Goal: Task Accomplishment & Management: Use online tool/utility

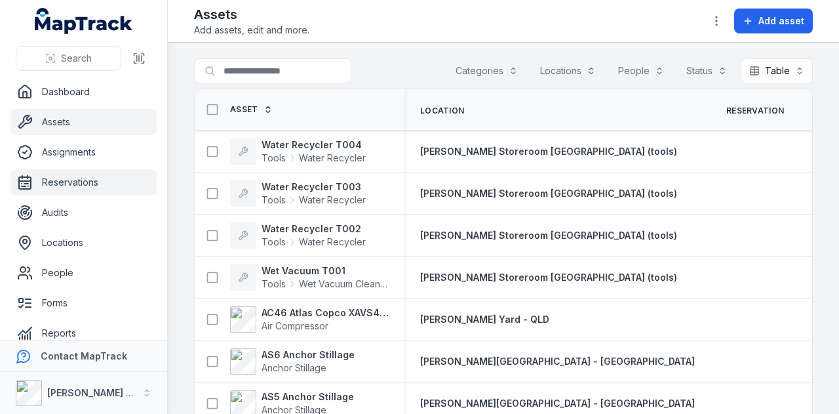
click at [105, 185] on link "Reservations" at bounding box center [83, 182] width 146 height 26
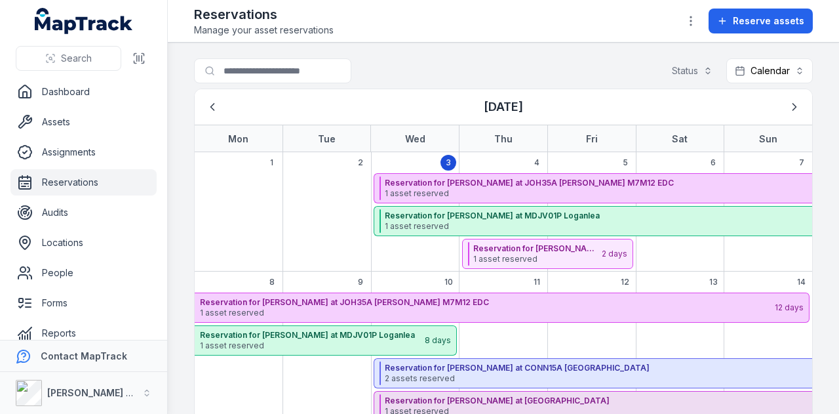
scroll to position [262, 0]
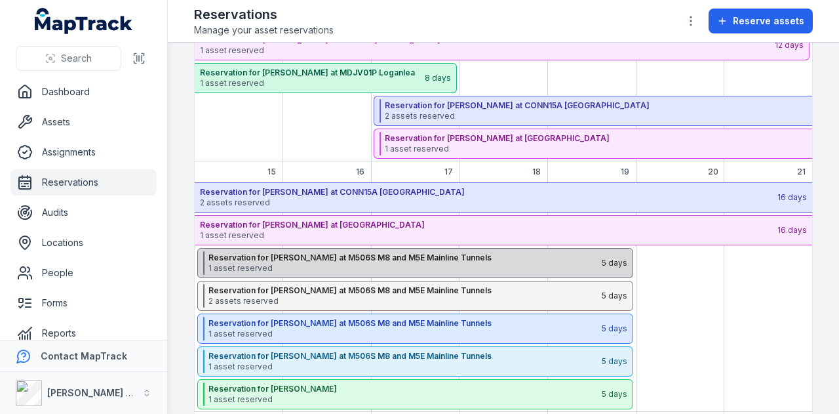
click at [329, 269] on span "1 asset reserved" at bounding box center [405, 268] width 392 height 10
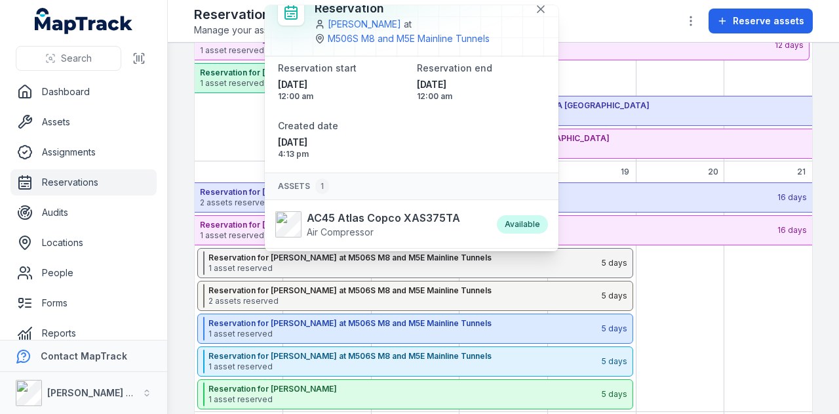
scroll to position [43, 0]
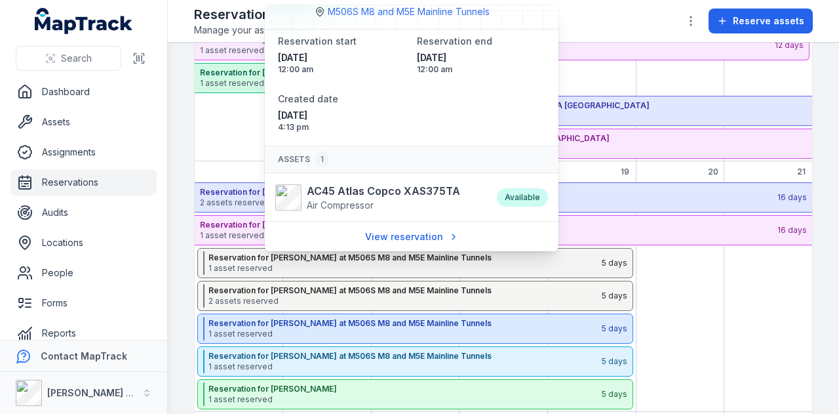
click at [730, 305] on div "September 2025" at bounding box center [768, 297] width 89 height 230
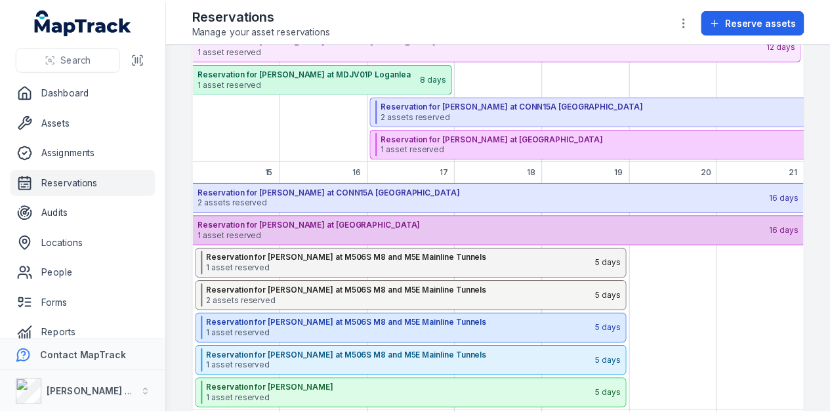
scroll to position [328, 0]
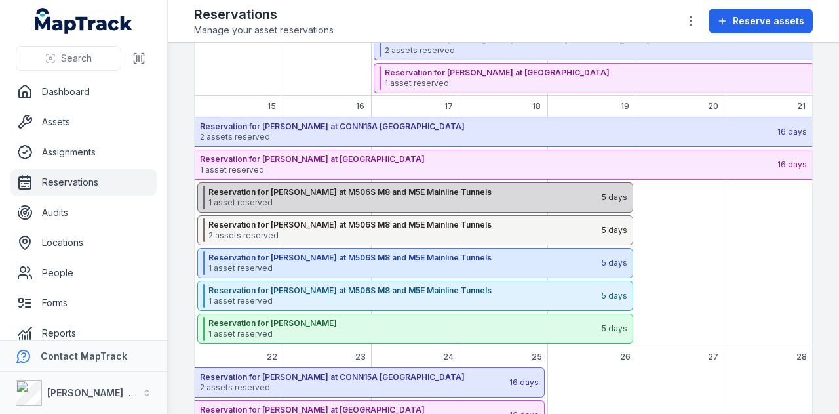
click at [409, 204] on span "1 asset reserved" at bounding box center [405, 202] width 392 height 10
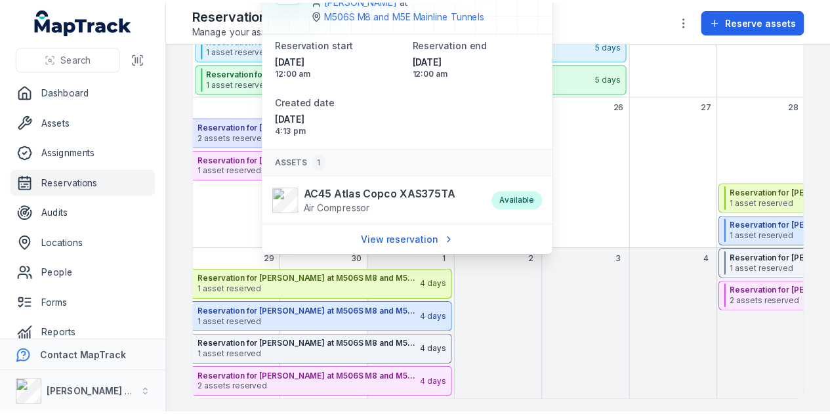
scroll to position [447, 0]
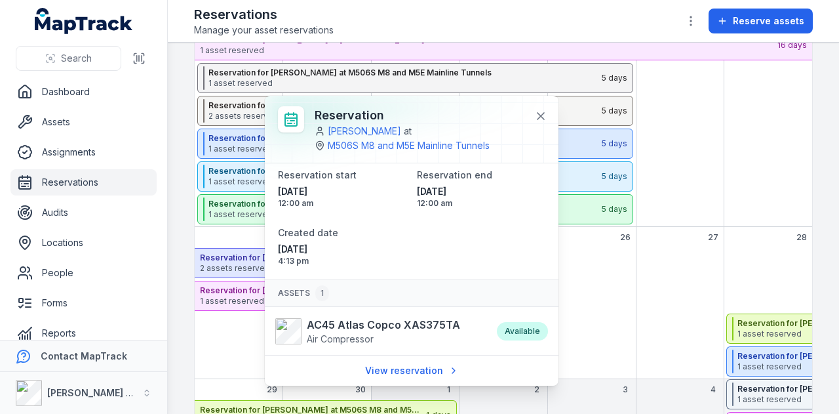
click at [679, 102] on div "September 2025" at bounding box center [680, 112] width 89 height 230
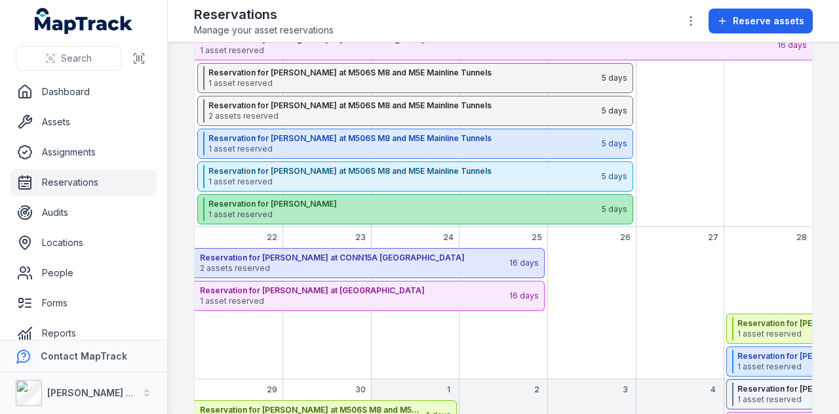
click at [321, 205] on strong "Reservation for [PERSON_NAME]" at bounding box center [405, 204] width 392 height 10
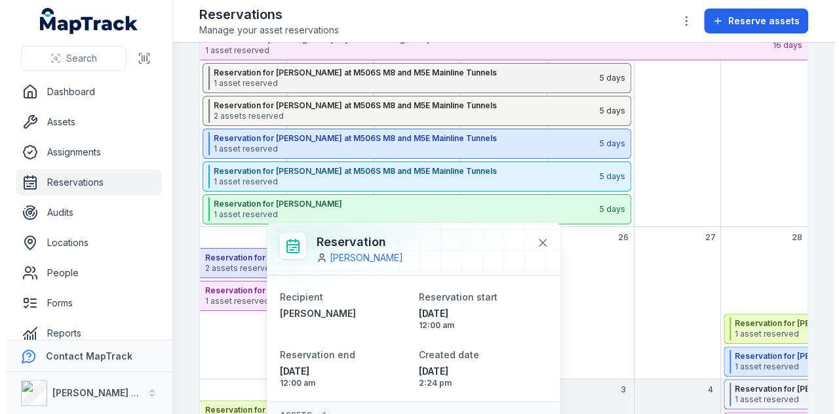
scroll to position [578, 0]
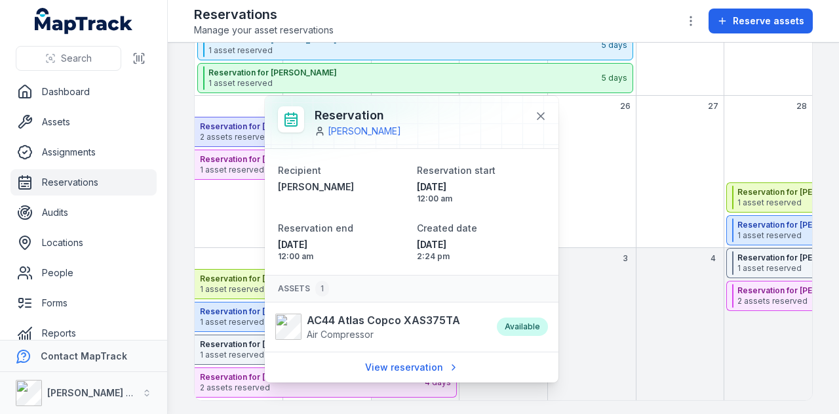
click at [668, 170] on div "September 2025" at bounding box center [680, 182] width 89 height 131
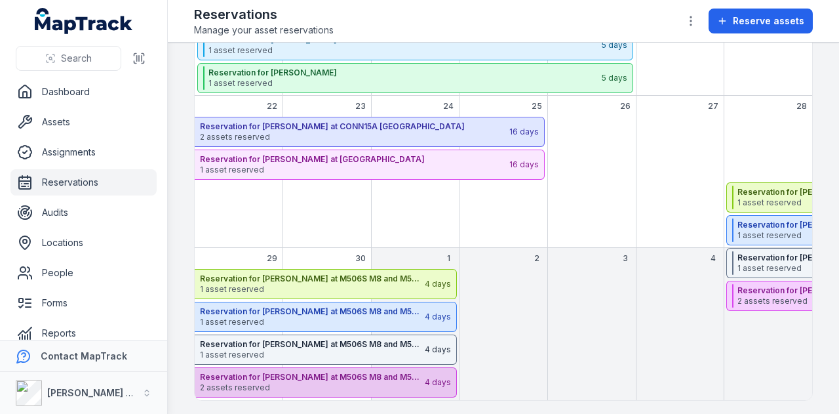
click at [342, 384] on span "2 assets reserved" at bounding box center [312, 387] width 224 height 10
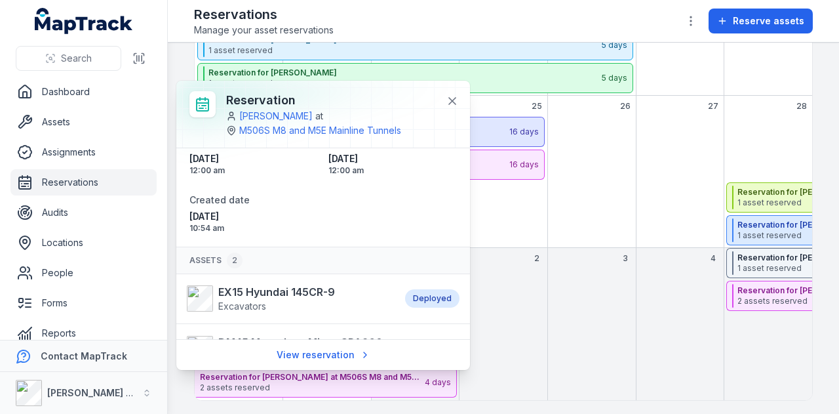
scroll to position [107, 0]
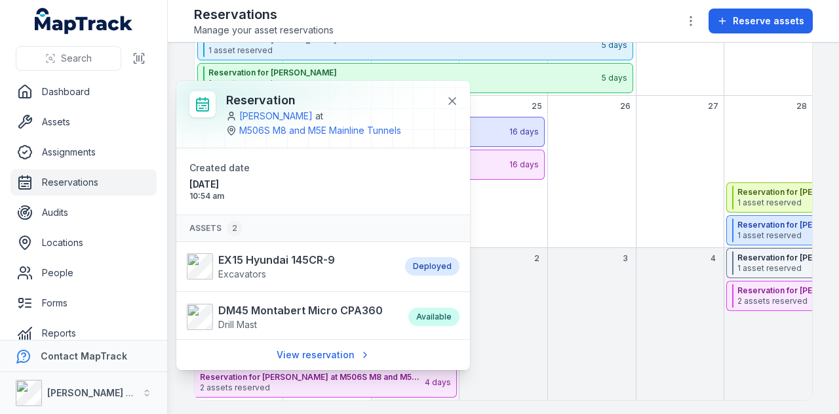
click at [534, 302] on div "September 2025" at bounding box center [504, 334] width 89 height 131
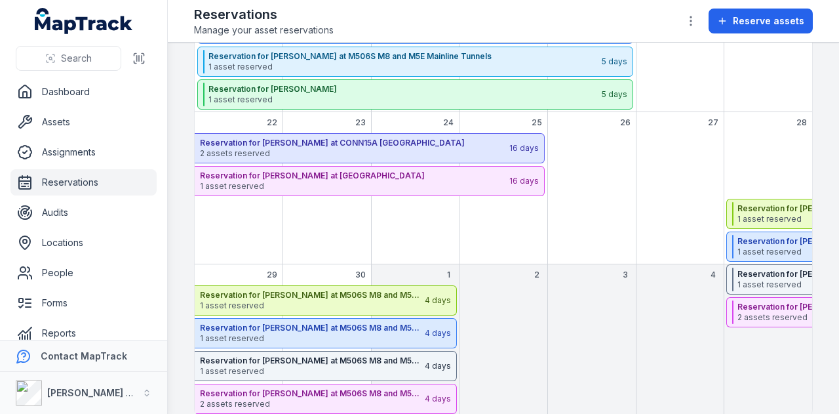
scroll to position [578, 0]
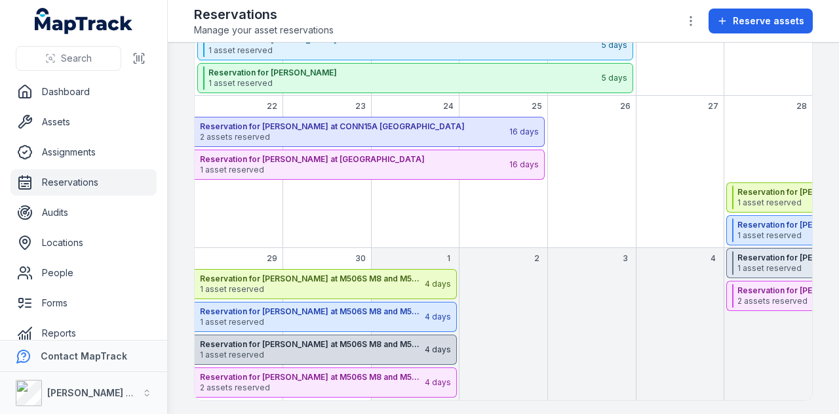
click at [343, 354] on span "1 asset reserved" at bounding box center [312, 355] width 224 height 10
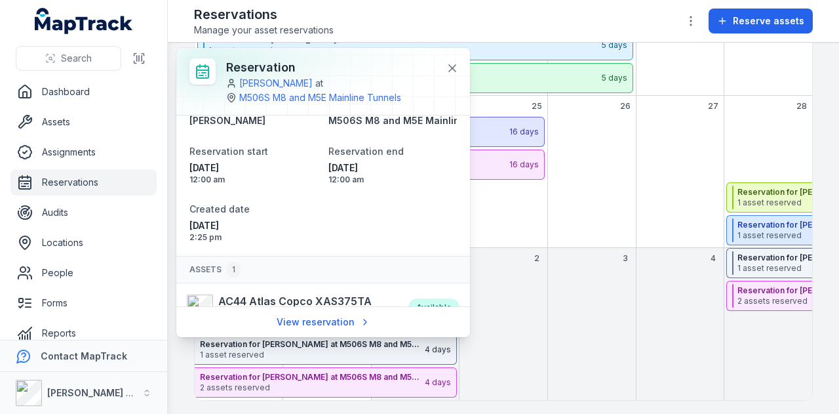
scroll to position [57, 0]
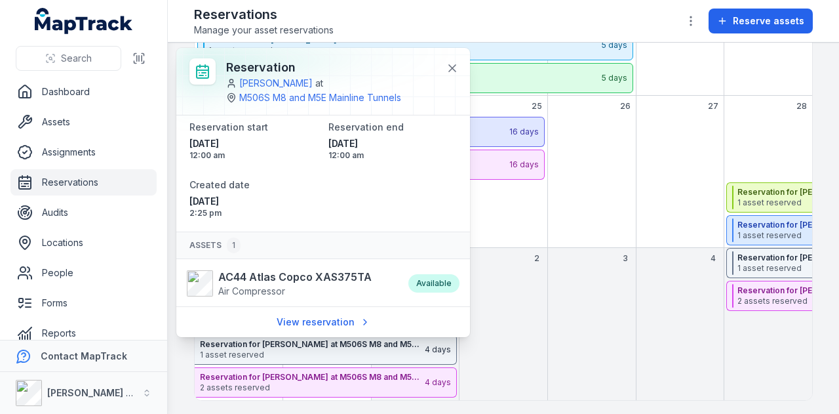
click at [510, 196] on div "September 2025" at bounding box center [504, 182] width 89 height 131
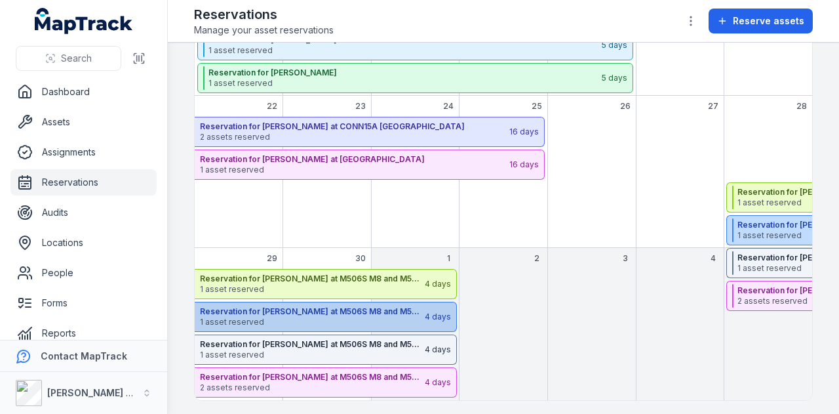
click at [337, 308] on strong "Reservation for [PERSON_NAME] at M506S M8 and M5E Mainline Tunnels" at bounding box center [312, 311] width 224 height 10
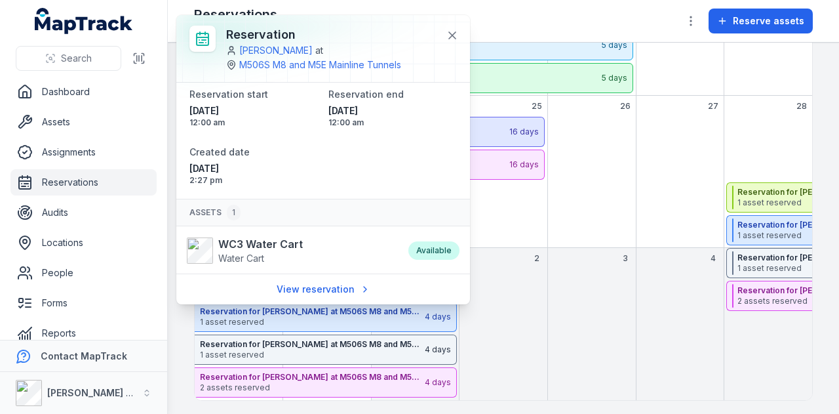
click at [506, 285] on div "September 2025" at bounding box center [504, 334] width 89 height 131
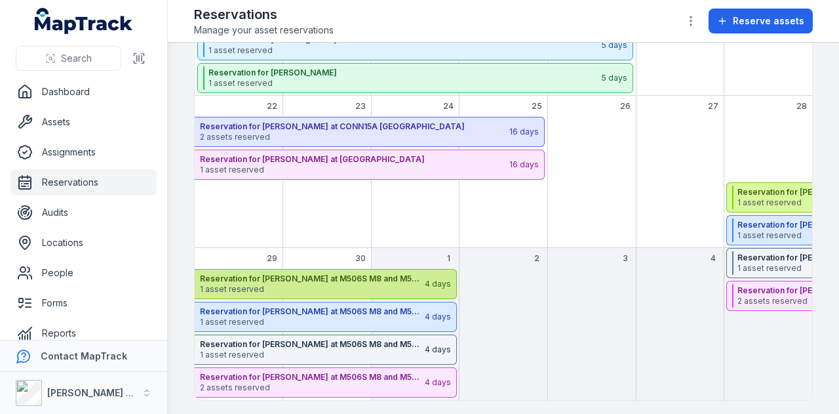
click at [370, 287] on span "1 asset reserved" at bounding box center [312, 289] width 224 height 10
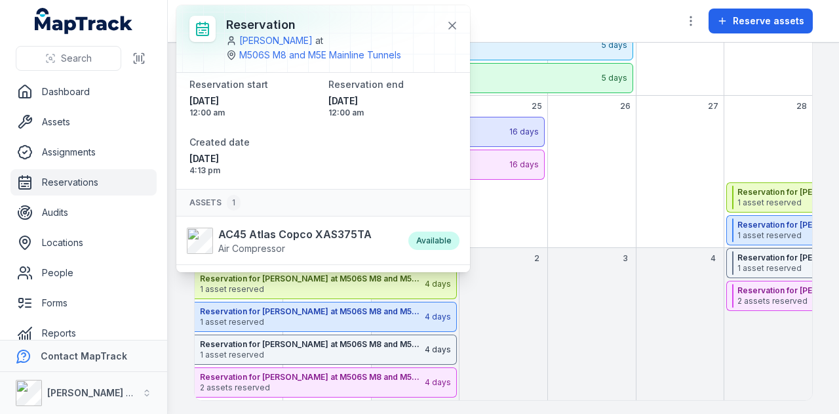
click at [538, 300] on div "September 2025" at bounding box center [504, 334] width 89 height 131
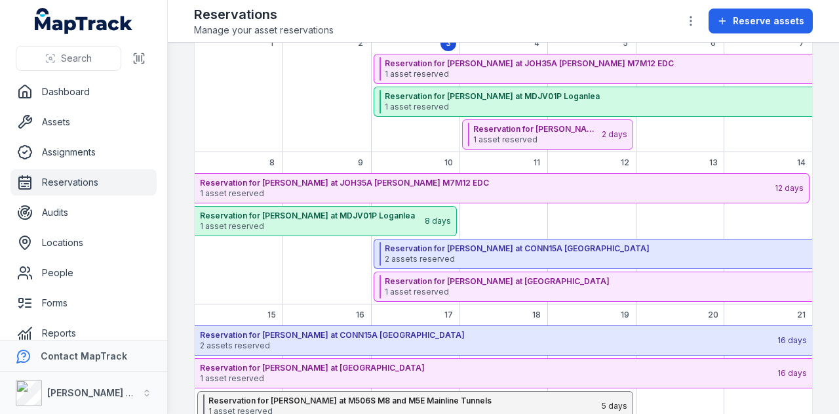
scroll to position [0, 0]
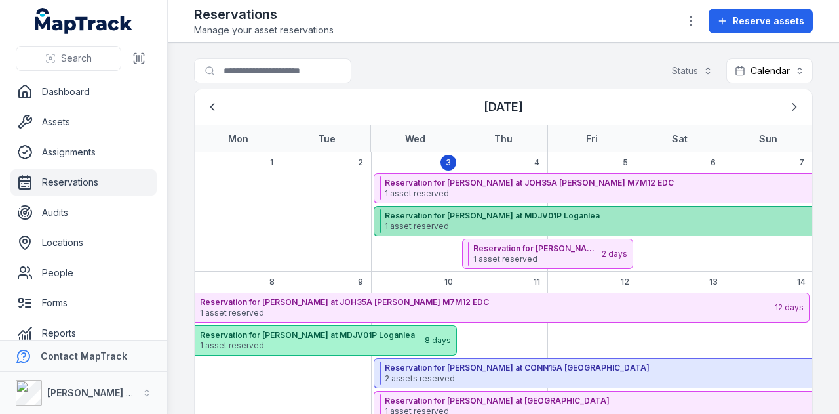
click at [426, 224] on span "1 asset reserved" at bounding box center [670, 226] width 571 height 10
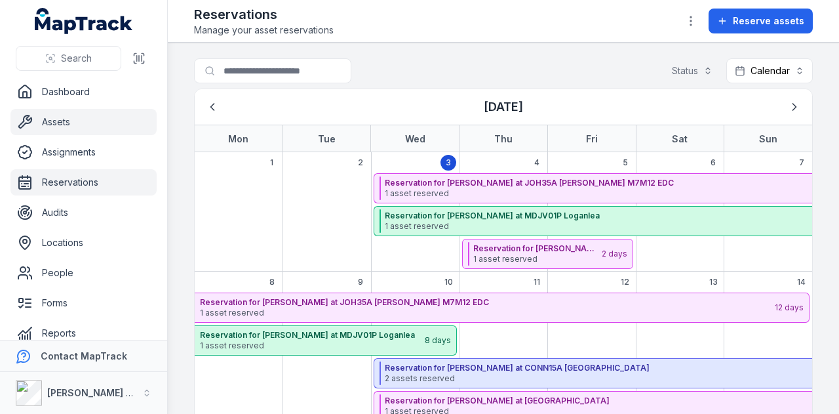
click at [107, 123] on link "Assets" at bounding box center [83, 122] width 146 height 26
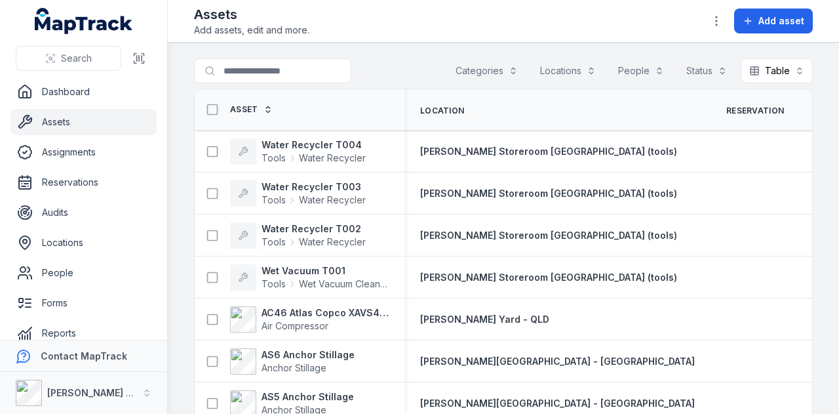
drag, startPoint x: 481, startPoint y: 66, endPoint x: 477, endPoint y: 73, distance: 7.6
click at [481, 68] on button "Categories" at bounding box center [486, 70] width 79 height 25
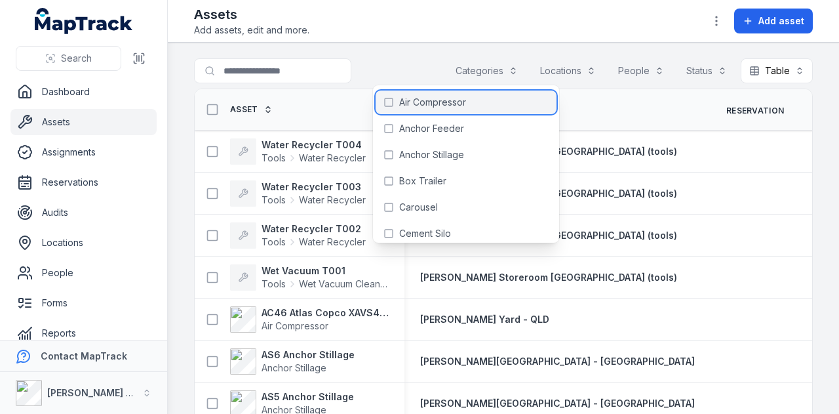
click at [465, 103] on span "Air Compressor" at bounding box center [432, 102] width 67 height 13
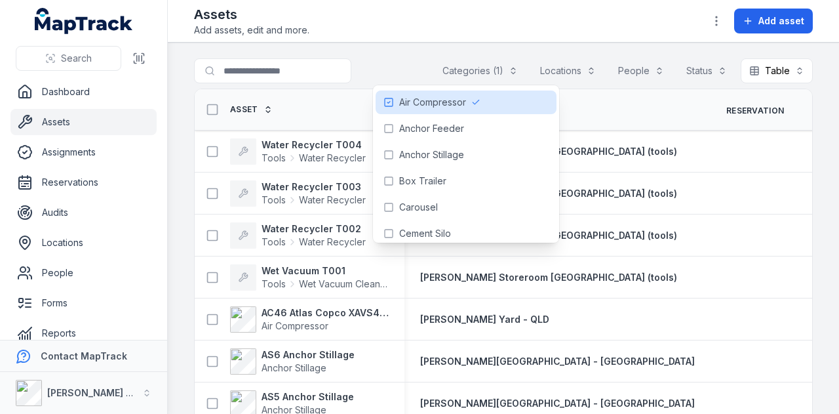
click at [376, 60] on div at bounding box center [299, 70] width 210 height 25
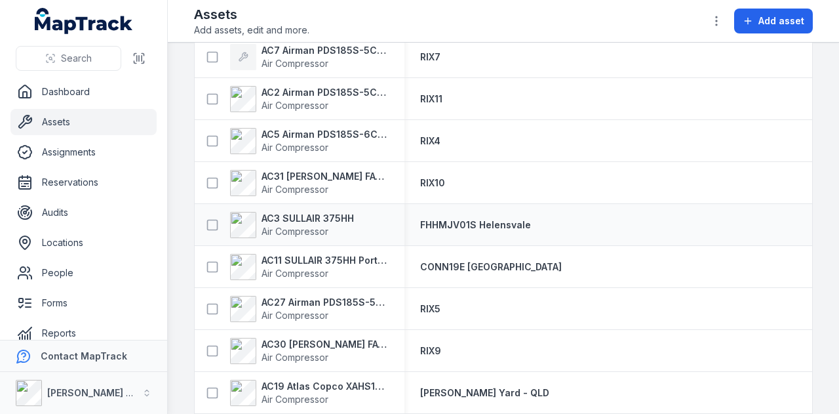
scroll to position [328, 0]
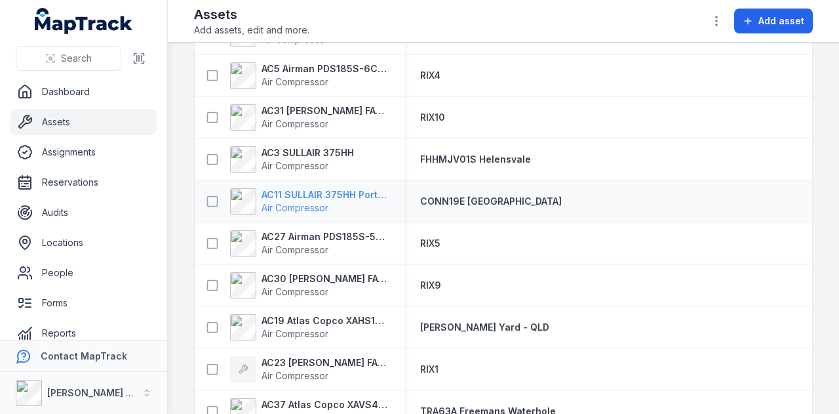
click at [350, 192] on strong "AC11 SULLAIR 375HH Portable Compressor" at bounding box center [325, 194] width 127 height 13
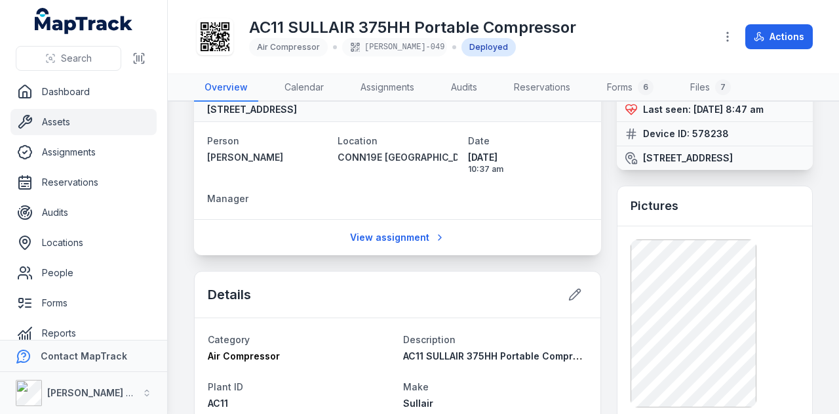
scroll to position [131, 0]
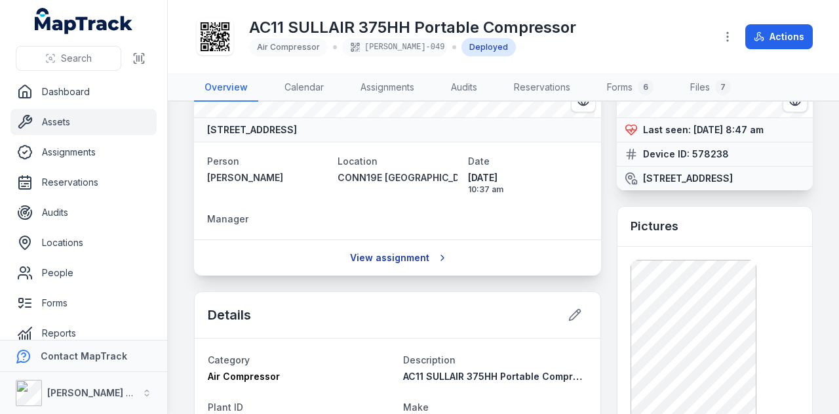
click at [424, 256] on link "View assignment" at bounding box center [398, 257] width 112 height 25
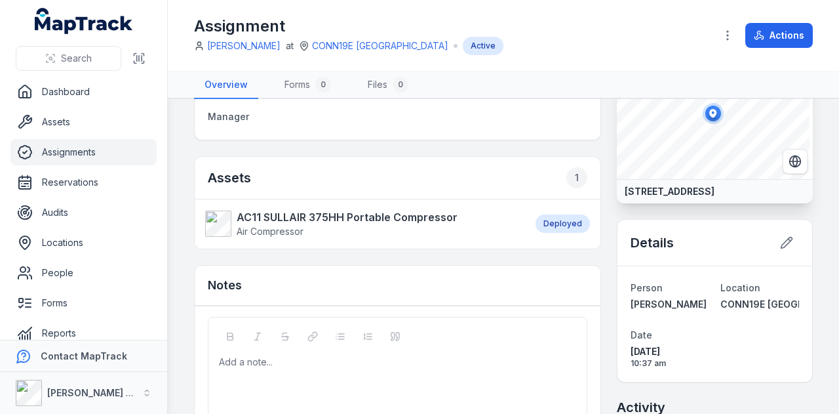
scroll to position [153, 0]
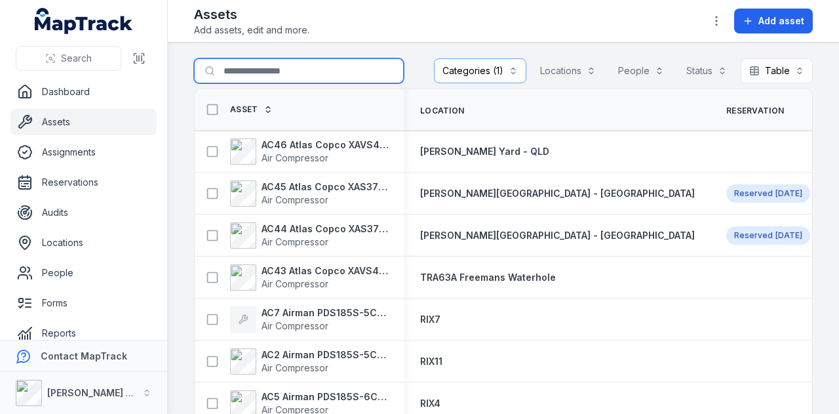
click at [254, 68] on input "Search for assets" at bounding box center [299, 70] width 210 height 25
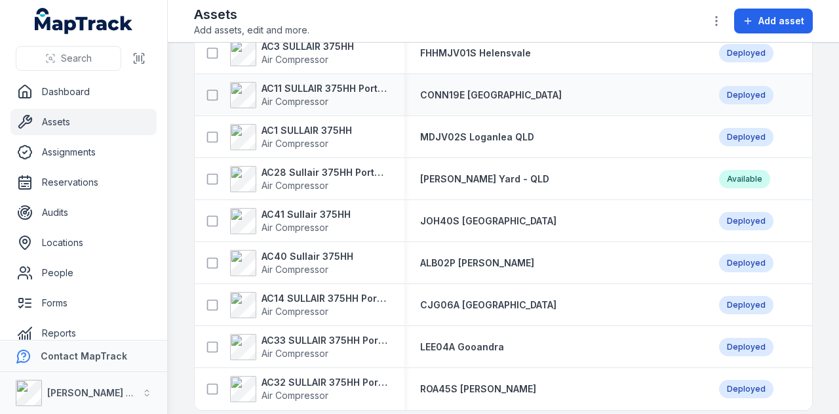
scroll to position [114, 0]
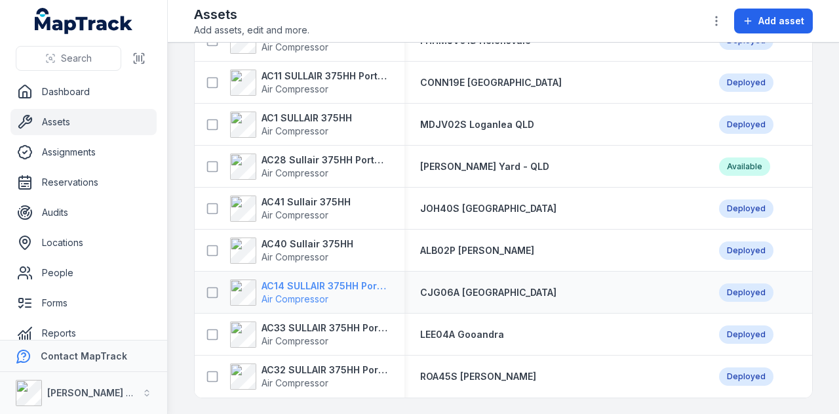
type input "***"
click at [351, 279] on strong "AC14 SULLAIR 375HH Portable Compressor" at bounding box center [325, 285] width 127 height 13
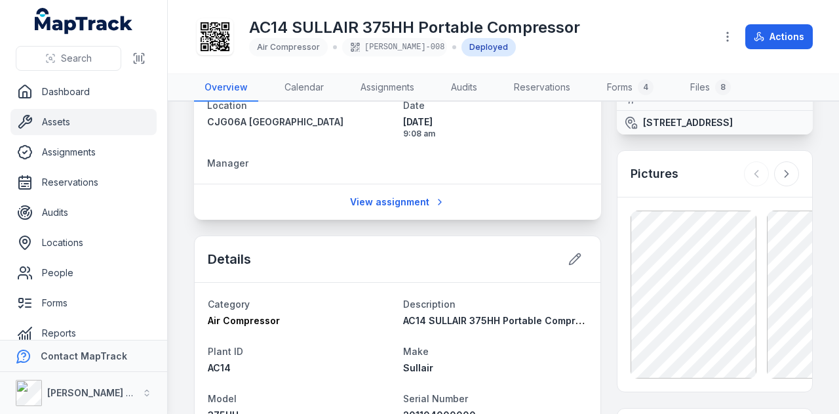
scroll to position [131, 0]
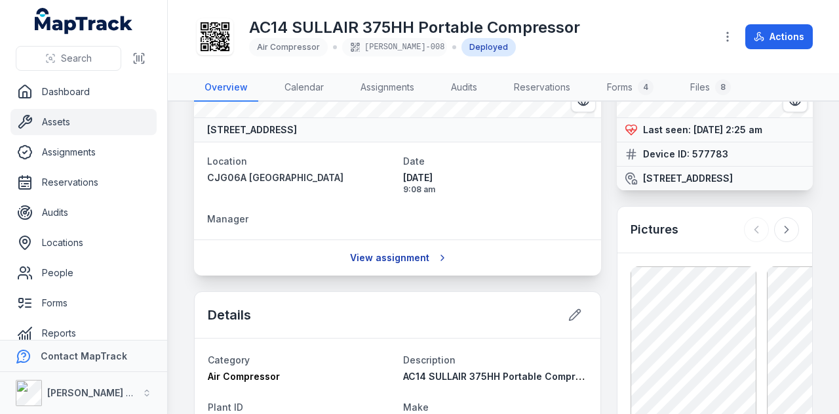
click at [384, 262] on link "View assignment" at bounding box center [398, 257] width 112 height 25
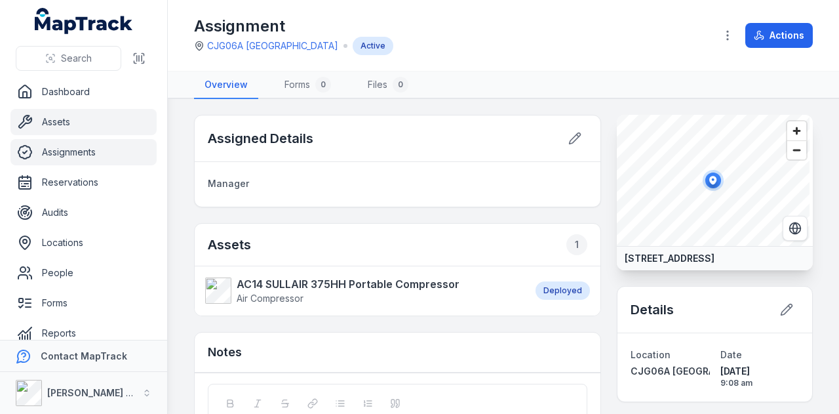
click at [65, 123] on link "Assets" at bounding box center [83, 122] width 146 height 26
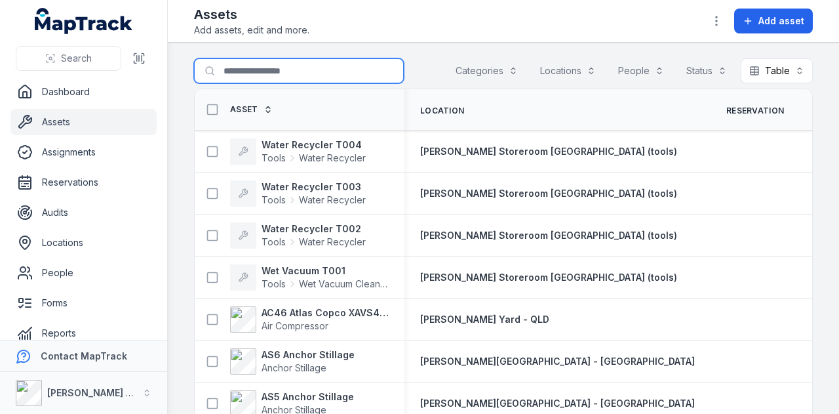
click at [316, 62] on input "Search for assets" at bounding box center [299, 70] width 210 height 25
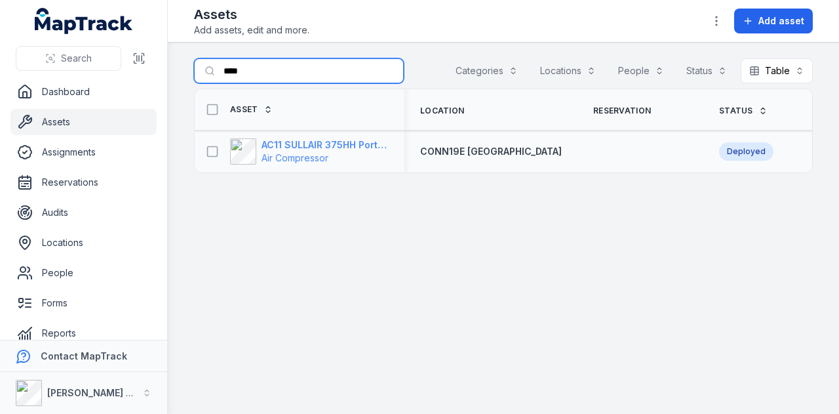
type input "****"
click at [344, 146] on strong "AC11 SULLAIR 375HH Portable Compressor" at bounding box center [325, 144] width 127 height 13
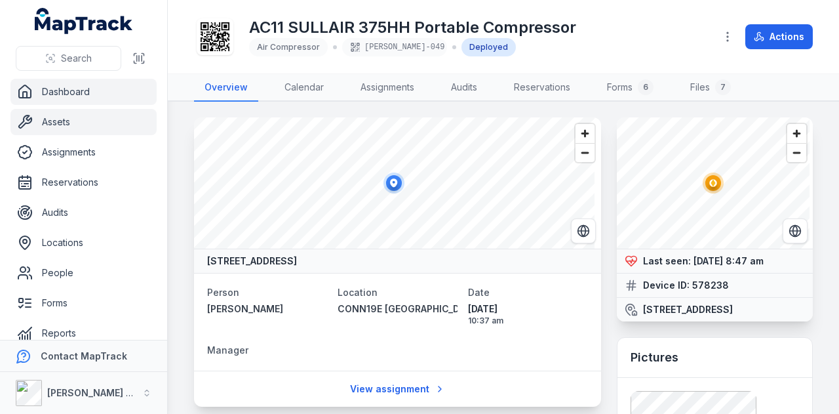
click at [129, 92] on link "Dashboard" at bounding box center [83, 92] width 146 height 26
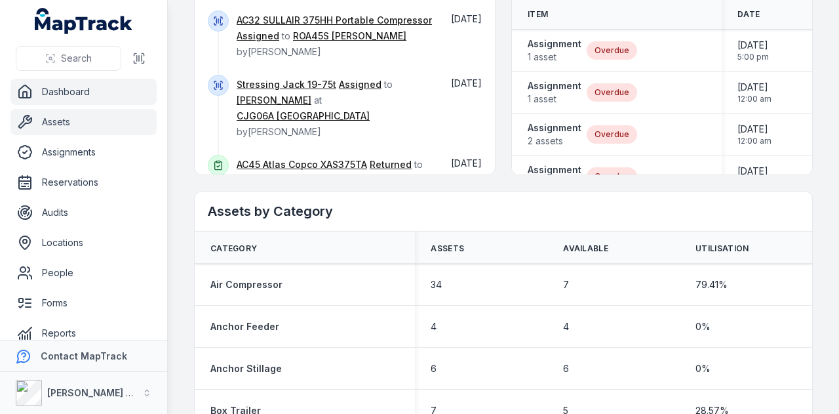
scroll to position [393, 0]
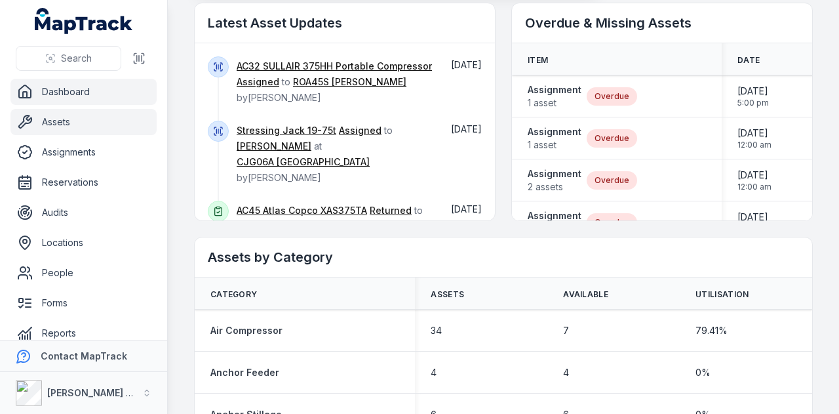
click at [132, 120] on link "Assets" at bounding box center [83, 122] width 146 height 26
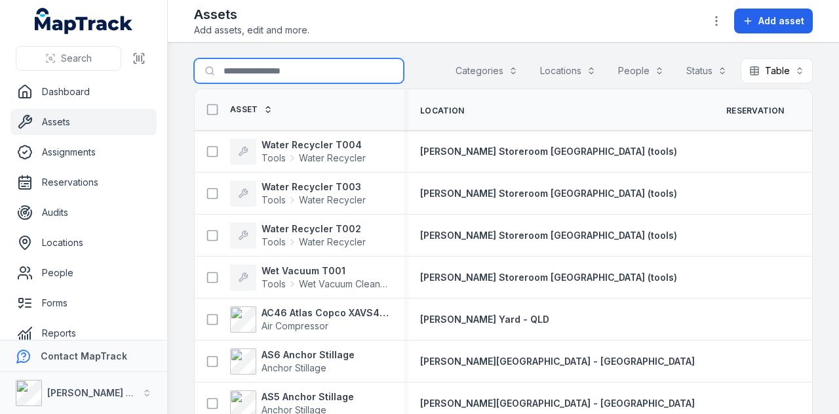
click at [304, 75] on input "Search for assets" at bounding box center [299, 70] width 210 height 25
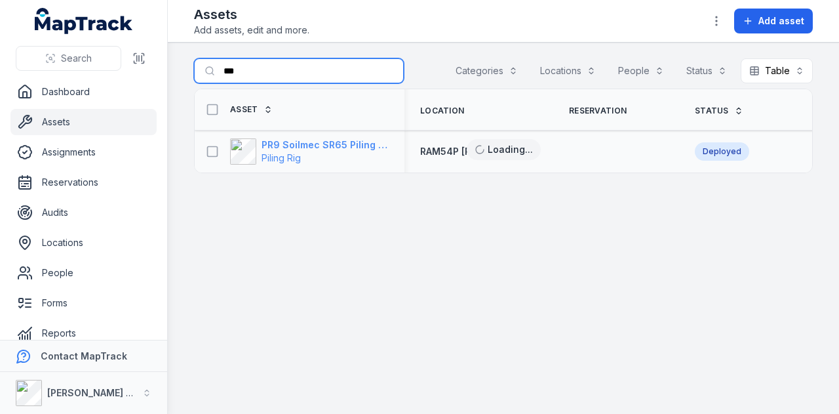
type input "***"
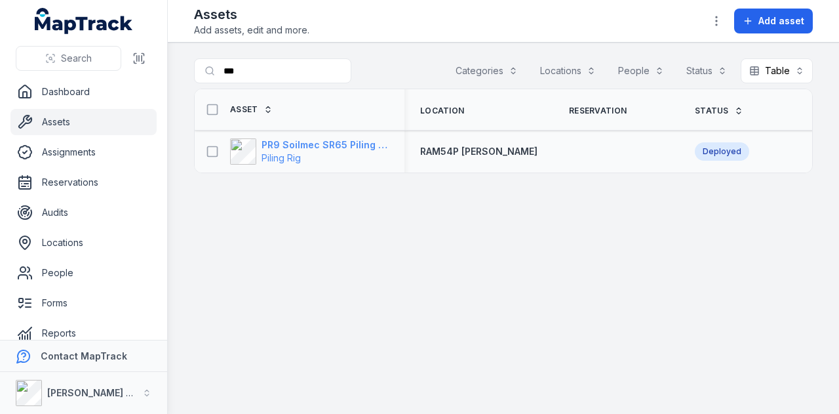
click at [350, 142] on strong "PR9 Soilmec SR65 Piling Rig" at bounding box center [325, 144] width 127 height 13
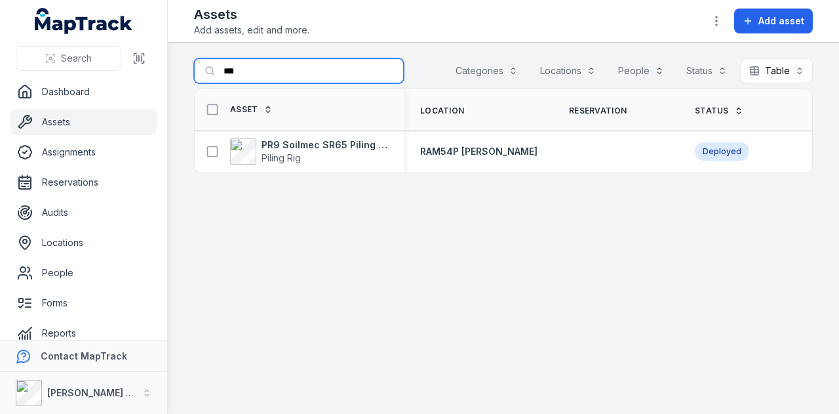
click at [258, 69] on input "***" at bounding box center [299, 70] width 210 height 25
type input "*"
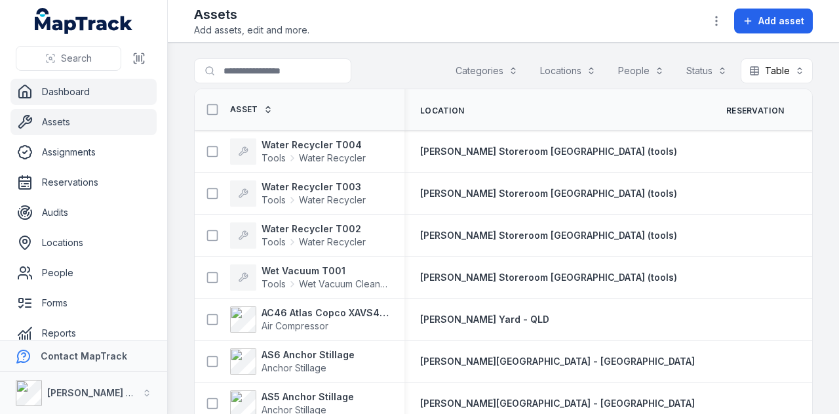
click at [113, 89] on link "Dashboard" at bounding box center [83, 92] width 146 height 26
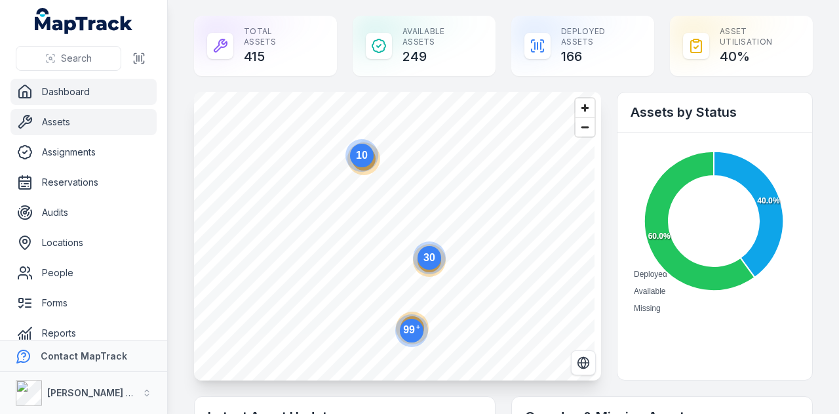
click at [143, 124] on link "Assets" at bounding box center [83, 122] width 146 height 26
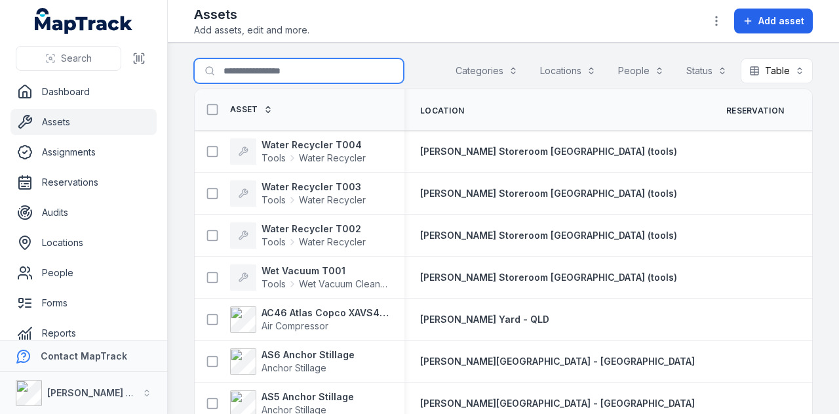
click at [310, 73] on input "Search for assets" at bounding box center [299, 70] width 210 height 25
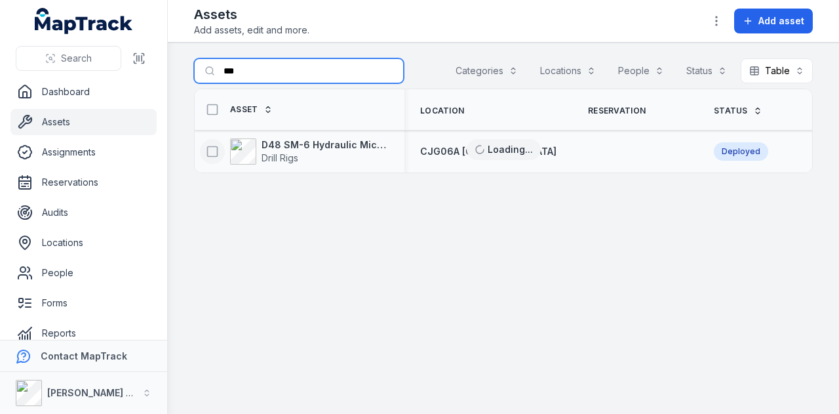
type input "***"
click at [212, 153] on icon at bounding box center [212, 151] width 13 height 13
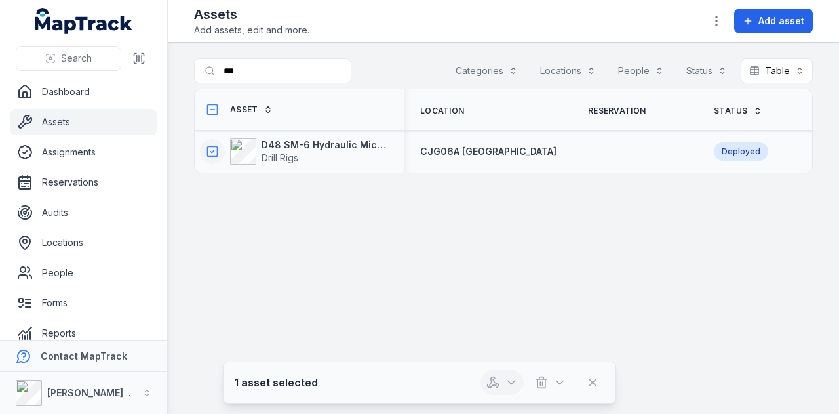
click at [508, 388] on icon "button" at bounding box center [511, 382] width 13 height 13
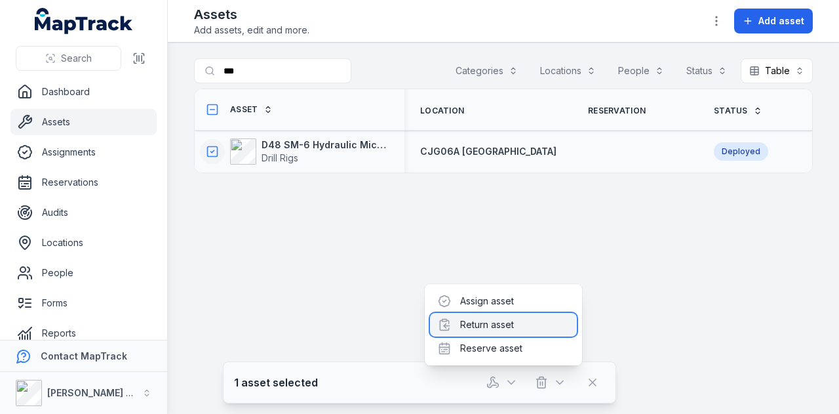
click at [496, 323] on div "Return asset" at bounding box center [503, 325] width 147 height 24
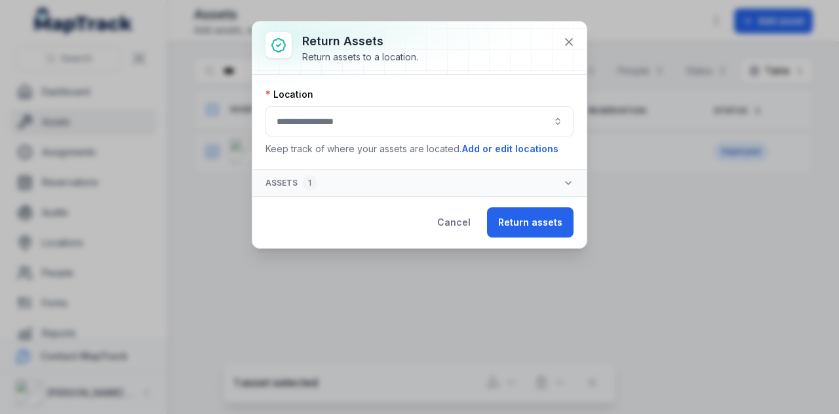
click at [422, 132] on button "button" at bounding box center [420, 121] width 308 height 30
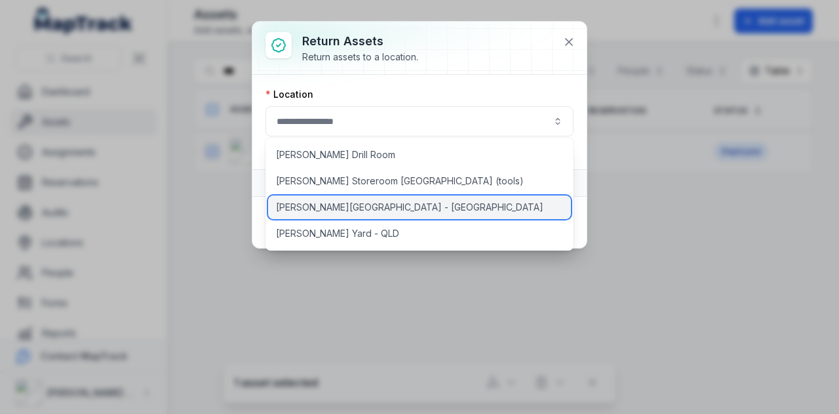
click at [400, 202] on div "[PERSON_NAME][GEOGRAPHIC_DATA] - [GEOGRAPHIC_DATA]" at bounding box center [420, 207] width 304 height 24
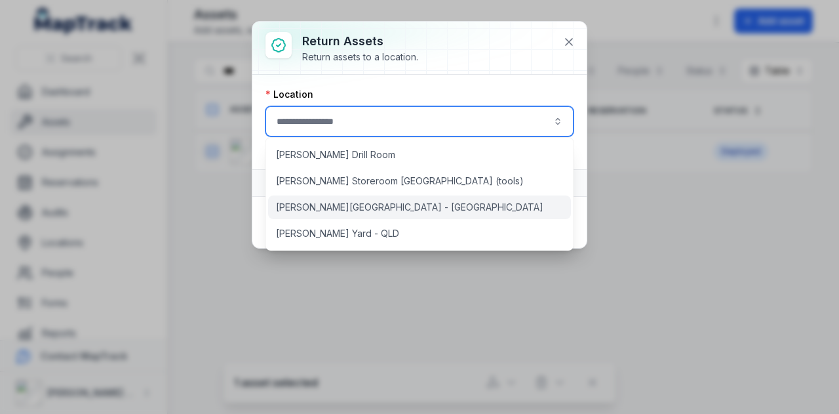
type input "**********"
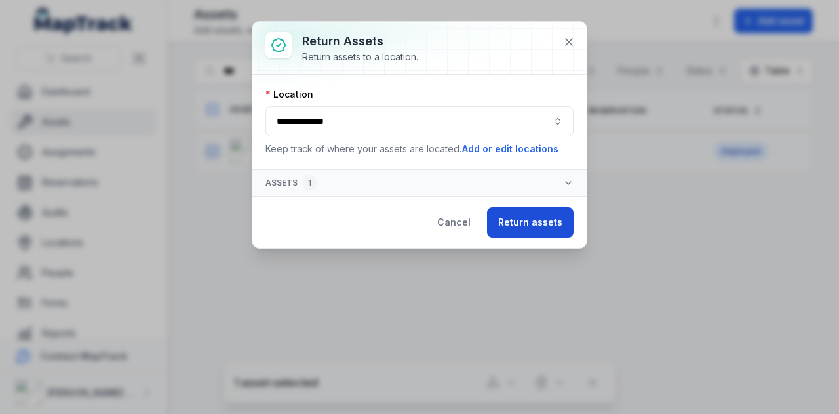
click at [542, 220] on button "Return assets" at bounding box center [530, 222] width 87 height 30
